Goal: Task Accomplishment & Management: Complete application form

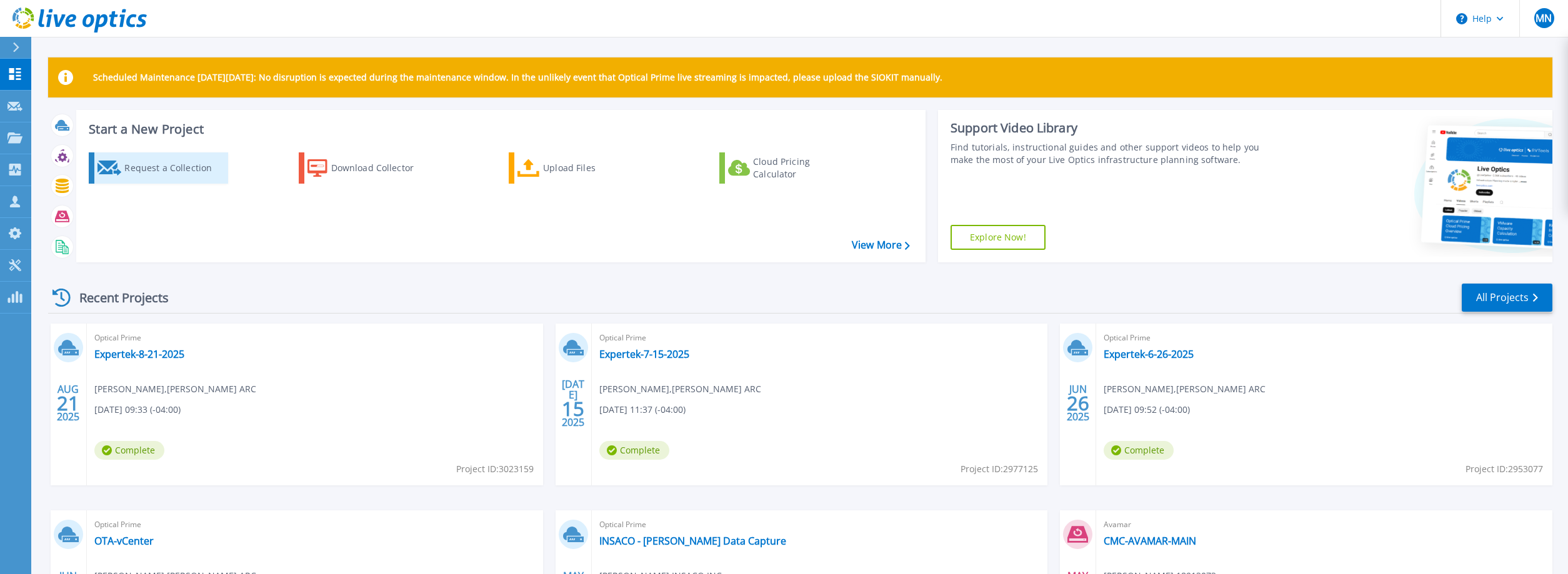
click at [155, 175] on div "Request a Collection" at bounding box center [174, 168] width 100 height 25
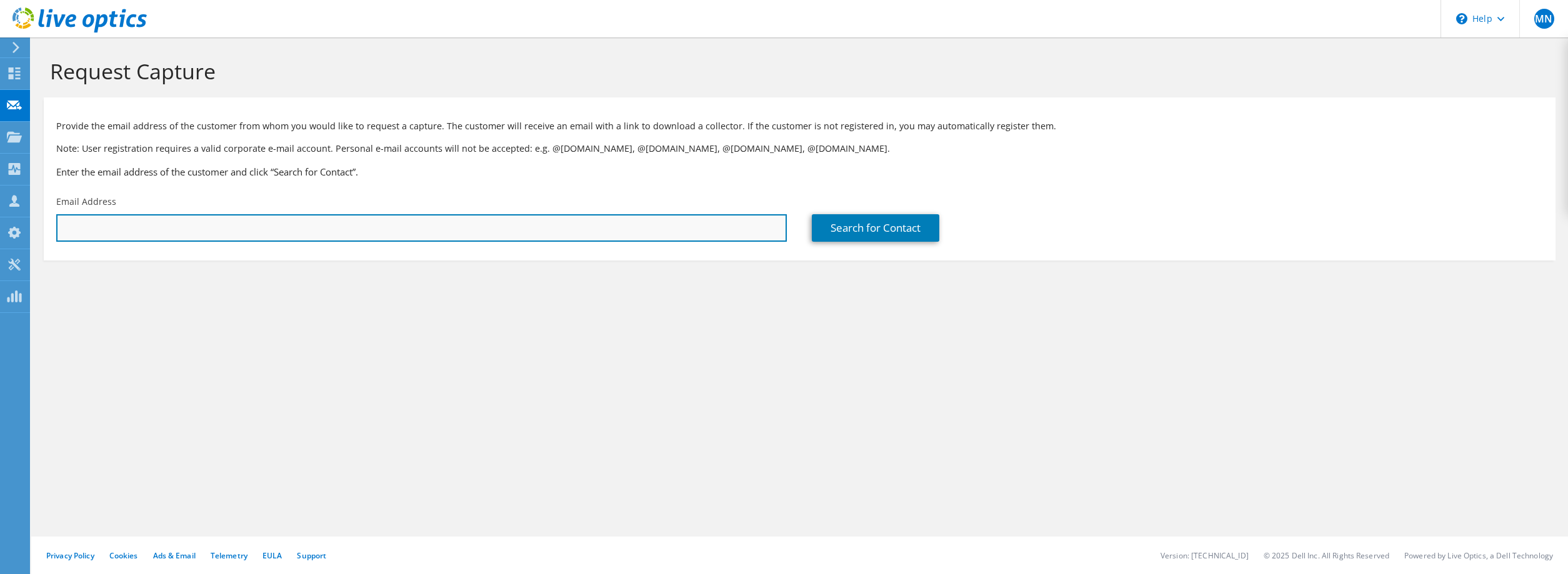
click at [124, 232] on input "text" at bounding box center [422, 227] width 731 height 28
paste input "[EMAIL_ADDRESS][DOMAIN_NAME]"
type input "[EMAIL_ADDRESS][DOMAIN_NAME]"
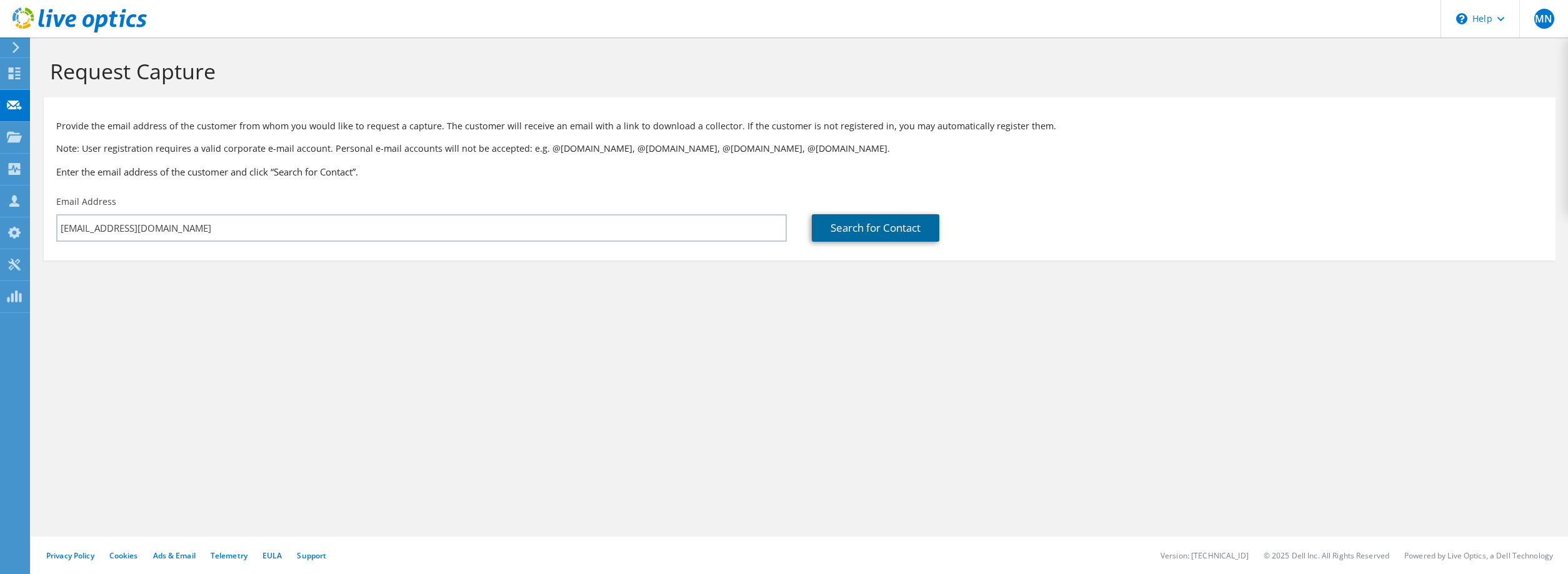
click at [849, 228] on link "Search for Contact" at bounding box center [875, 227] width 128 height 28
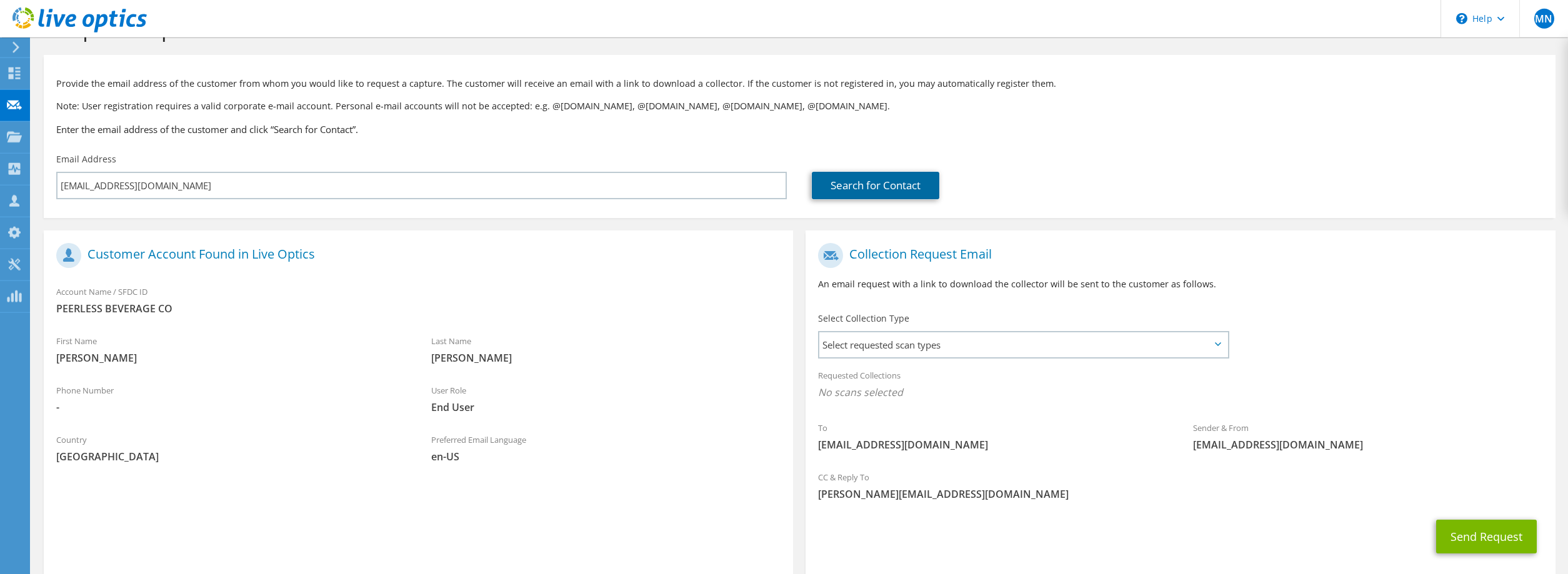
scroll to position [109, 0]
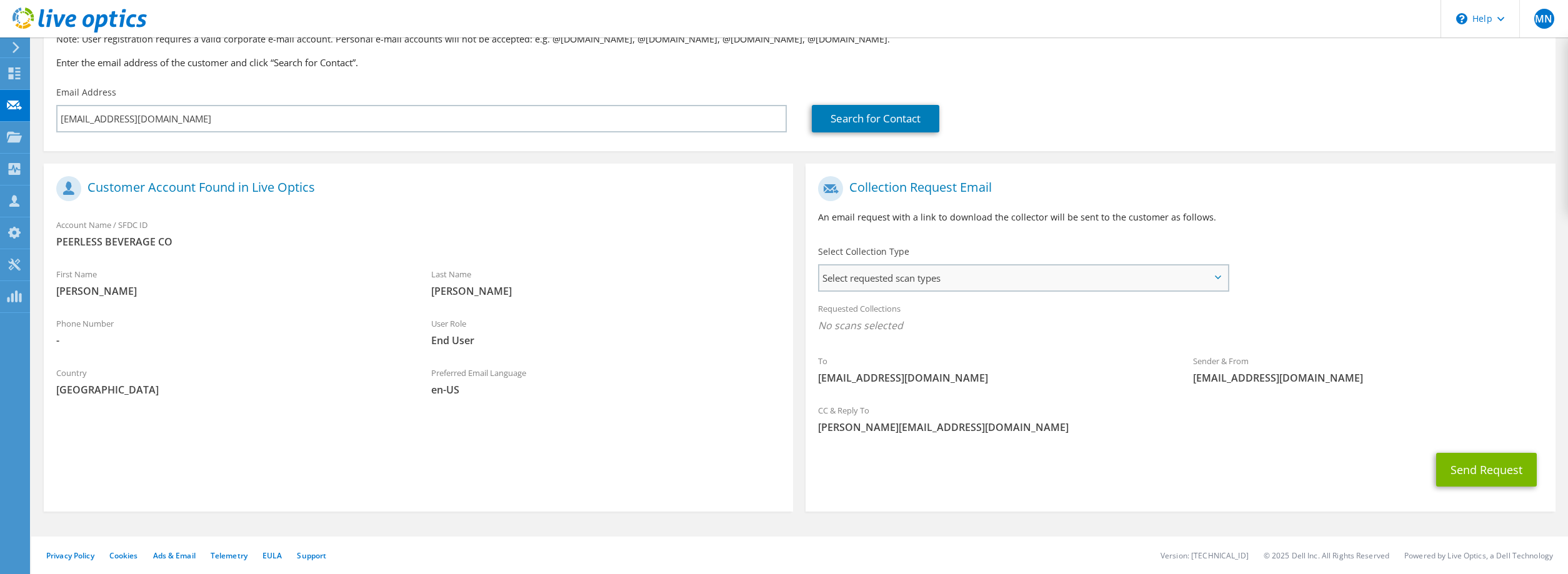
click at [891, 276] on span "Select requested scan types" at bounding box center [1023, 278] width 408 height 25
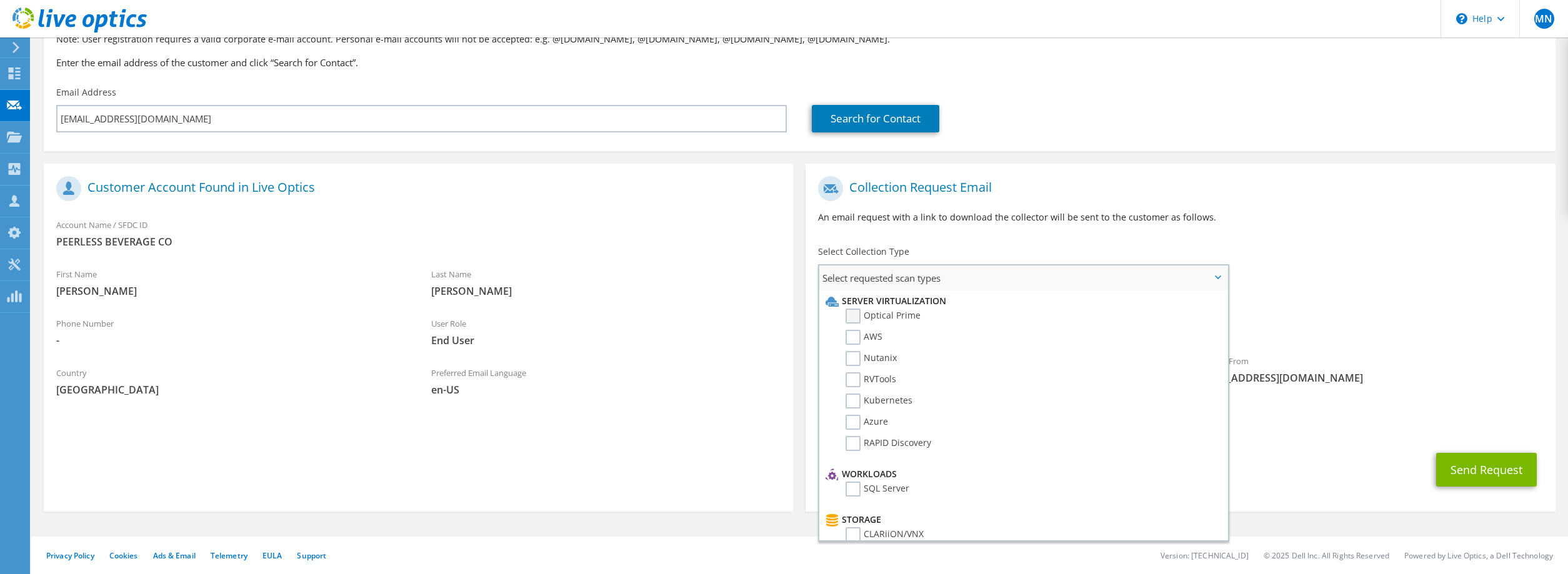
click at [856, 319] on label "Optical Prime" at bounding box center [883, 316] width 75 height 15
click at [0, 0] on input "Optical Prime" at bounding box center [0, 0] width 0 height 0
click at [1389, 317] on div "Requested Collections No scans selected Optical Prime" at bounding box center [1181, 320] width 749 height 50
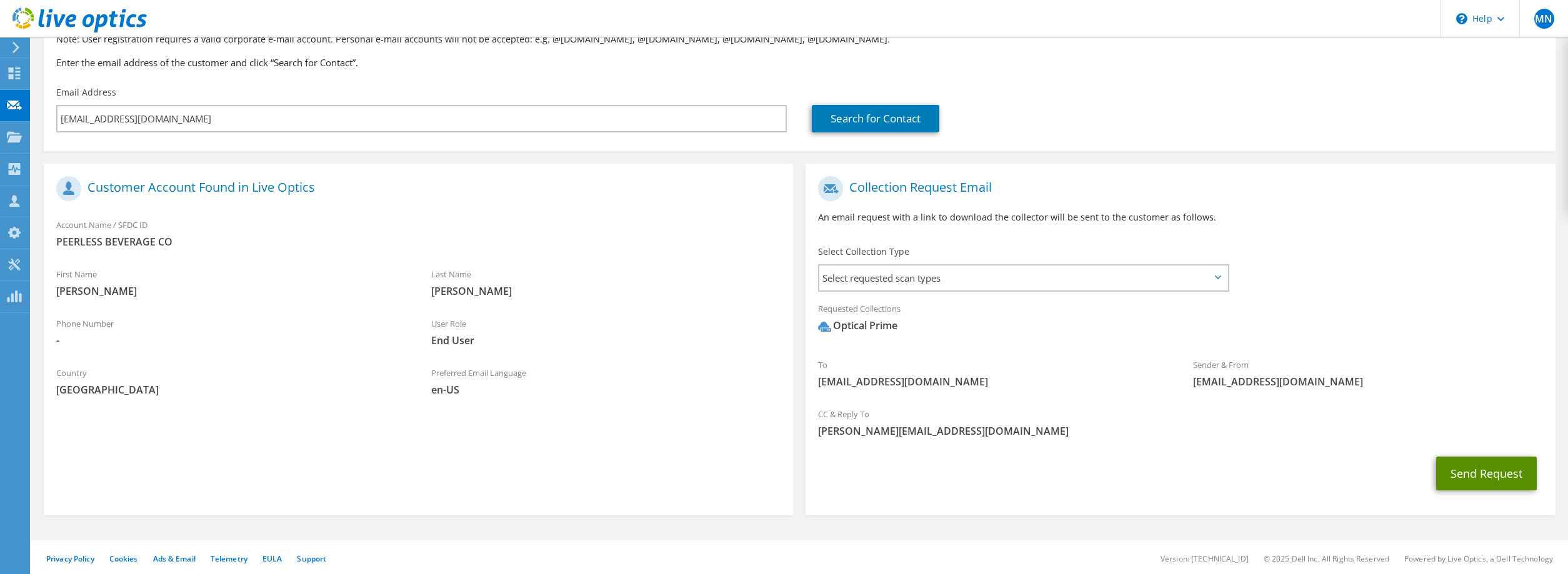
click at [1481, 463] on button "Send Request" at bounding box center [1486, 473] width 101 height 34
